Goal: Information Seeking & Learning: Learn about a topic

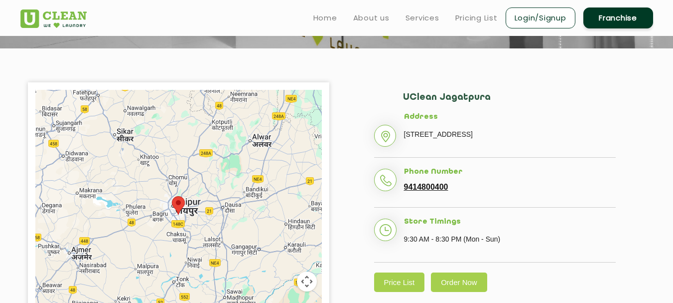
scroll to position [179, 0]
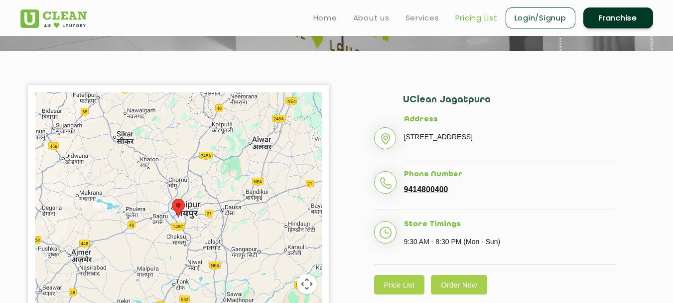
click at [472, 18] on link "Pricing List" at bounding box center [477, 18] width 42 height 12
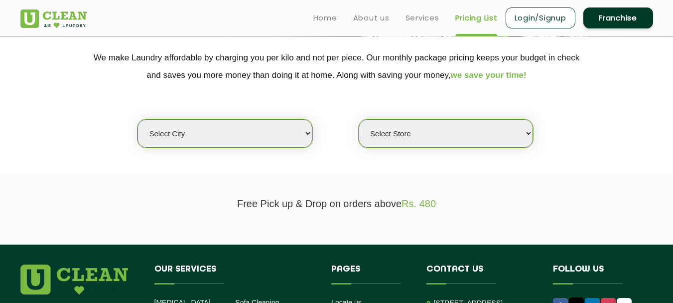
scroll to position [155, 0]
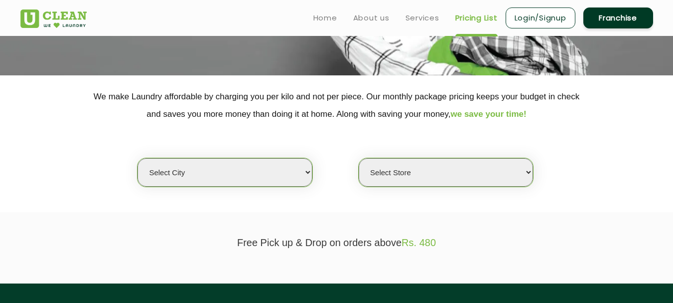
click at [307, 170] on select "Select city [GEOGRAPHIC_DATA] [GEOGRAPHIC_DATA] [GEOGRAPHIC_DATA] [GEOGRAPHIC_D…" at bounding box center [225, 172] width 174 height 28
click at [66, 212] on section "Free Pick up & Drop on orders above Rs. 480" at bounding box center [336, 247] width 673 height 71
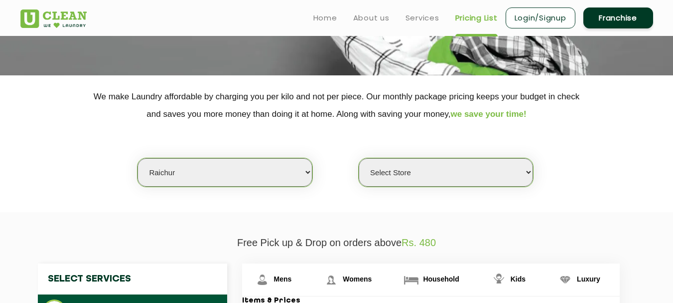
click at [469, 176] on select "Select Store UClean Raichur [GEOGRAPHIC_DATA]" at bounding box center [446, 172] width 174 height 28
click at [308, 173] on select "Select city [GEOGRAPHIC_DATA] [GEOGRAPHIC_DATA] [GEOGRAPHIC_DATA] [GEOGRAPHIC_D…" at bounding box center [225, 172] width 174 height 28
click at [71, 188] on section "We make Laundry affordable by charging you per kilo and not per piece. Our mont…" at bounding box center [336, 143] width 673 height 137
click at [484, 150] on div "Select city [GEOGRAPHIC_DATA] [GEOGRAPHIC_DATA] [GEOGRAPHIC_DATA] [GEOGRAPHIC_D…" at bounding box center [337, 155] width 648 height 64
click at [310, 173] on select "Select city [GEOGRAPHIC_DATA] [GEOGRAPHIC_DATA] [GEOGRAPHIC_DATA] [GEOGRAPHIC_D…" at bounding box center [225, 172] width 174 height 28
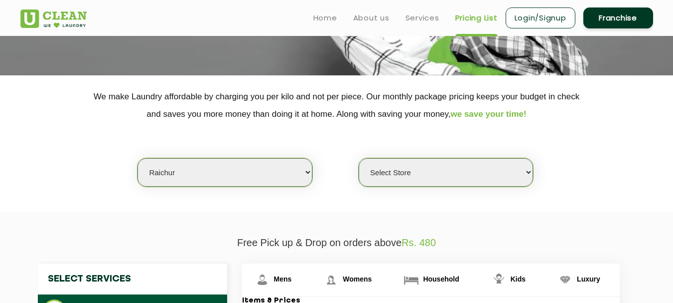
select select "26"
click at [138, 158] on select "Select city [GEOGRAPHIC_DATA] [GEOGRAPHIC_DATA] [GEOGRAPHIC_DATA] [GEOGRAPHIC_D…" at bounding box center [225, 172] width 174 height 28
click at [449, 183] on select "Select Store [GEOGRAPHIC_DATA][PERSON_NAME] [GEOGRAPHIC_DATA] [PERSON_NAME][GEO…" at bounding box center [446, 172] width 174 height 28
select select "57"
click at [359, 158] on select "Select Store [GEOGRAPHIC_DATA][PERSON_NAME] [GEOGRAPHIC_DATA] [PERSON_NAME][GEO…" at bounding box center [446, 172] width 174 height 28
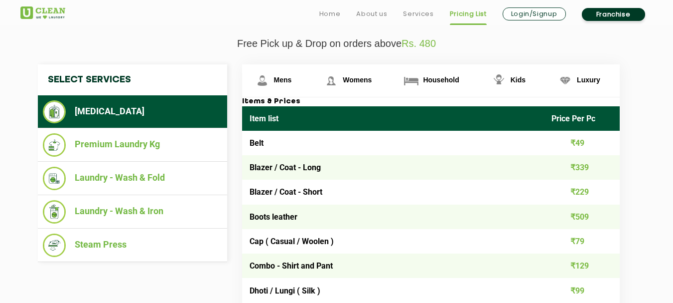
scroll to position [389, 0]
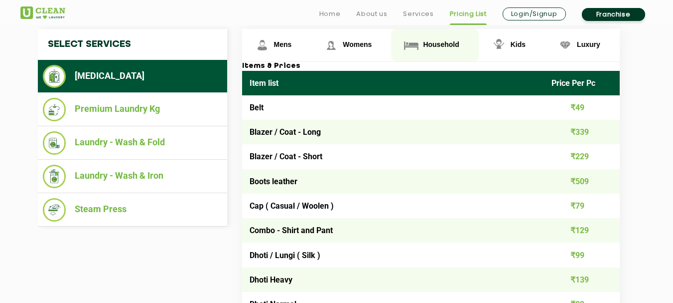
click at [436, 48] on span "Household" at bounding box center [441, 44] width 36 height 8
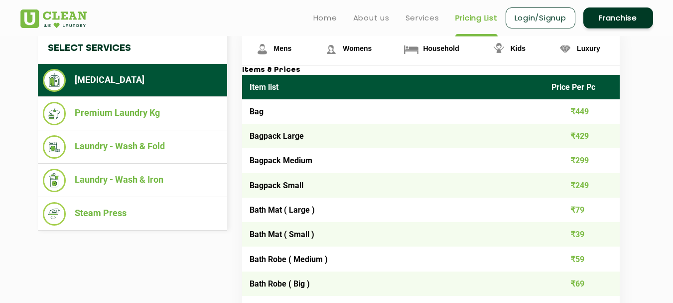
scroll to position [377, 0]
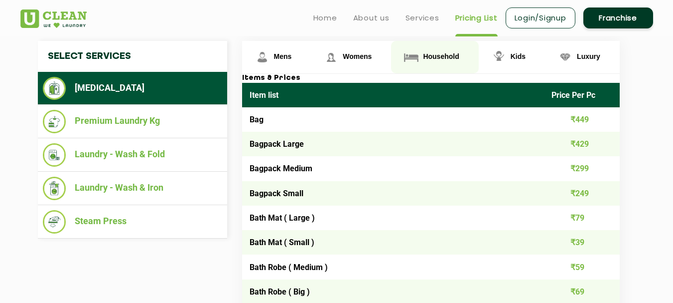
click at [437, 57] on span "Household" at bounding box center [441, 56] width 36 height 8
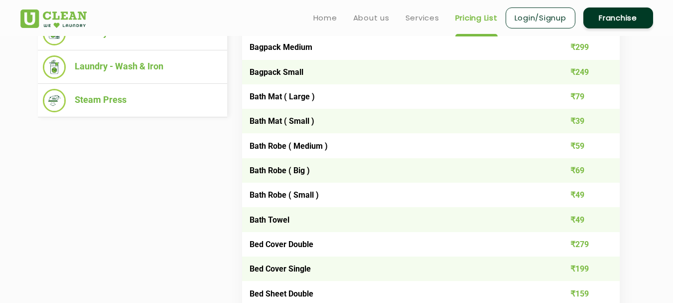
scroll to position [0, 0]
